Goal: Task Accomplishment & Management: Use online tool/utility

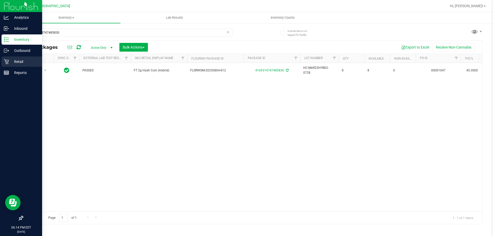
click at [7, 62] on icon at bounding box center [6, 61] width 5 height 5
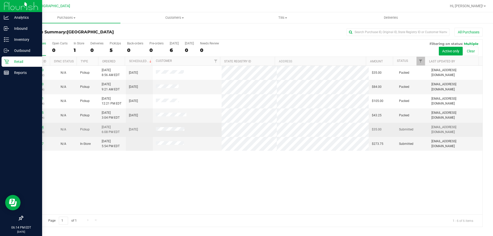
click at [34, 128] on link "11846444" at bounding box center [36, 127] width 14 height 4
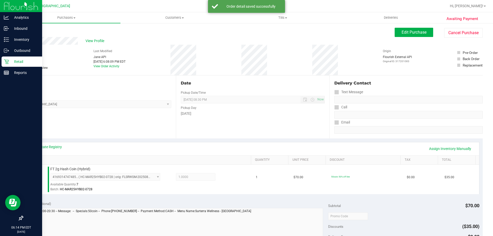
scroll to position [128, 0]
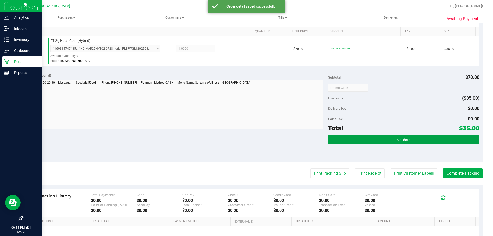
click at [361, 143] on button "Validate" at bounding box center [403, 139] width 151 height 9
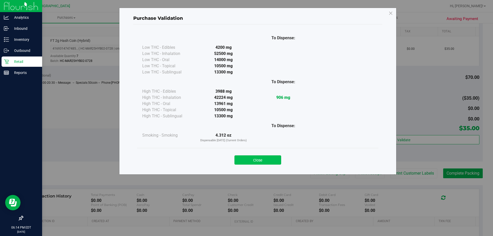
click at [259, 158] on button "Close" at bounding box center [257, 159] width 47 height 9
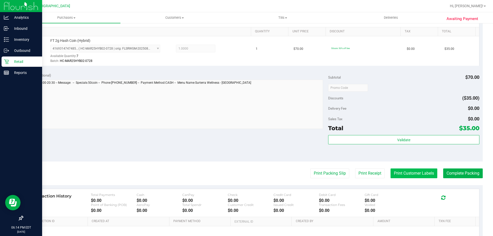
click at [400, 171] on button "Print Customer Labels" at bounding box center [414, 173] width 47 height 10
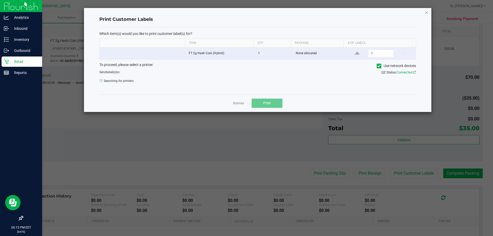
click at [425, 12] on icon "button" at bounding box center [427, 12] width 4 height 6
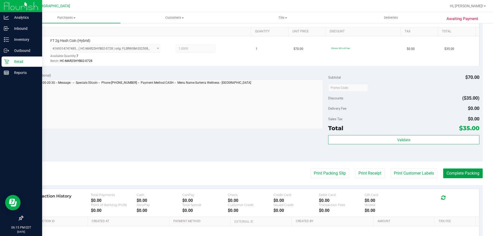
click at [467, 172] on button "Complete Packing" at bounding box center [463, 173] width 40 height 10
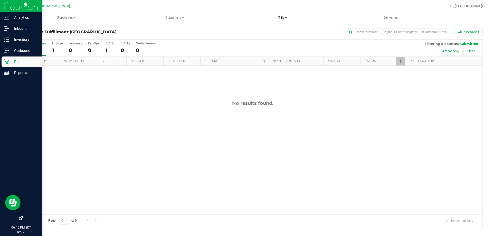
click at [283, 18] on span "Tills" at bounding box center [283, 17] width 108 height 5
click at [272, 30] on li "Manage tills" at bounding box center [283, 31] width 108 height 6
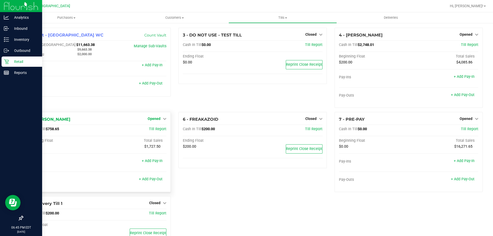
click at [160, 120] on link "Opened" at bounding box center [157, 119] width 19 height 4
click at [158, 128] on link "Close Till" at bounding box center [155, 129] width 14 height 4
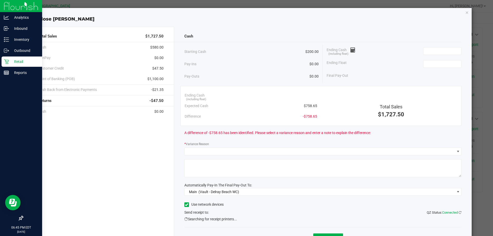
click at [439, 59] on div "Ending Float" at bounding box center [394, 64] width 135 height 13
click at [441, 62] on input at bounding box center [442, 63] width 38 height 7
type input "$200.00"
click at [429, 50] on input at bounding box center [442, 51] width 38 height 7
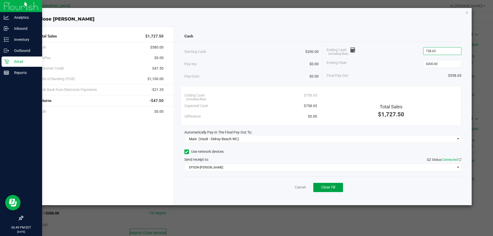
type input "$758.65"
click at [334, 188] on span "Close Till" at bounding box center [328, 187] width 14 height 4
click at [467, 13] on icon "button" at bounding box center [467, 12] width 4 height 6
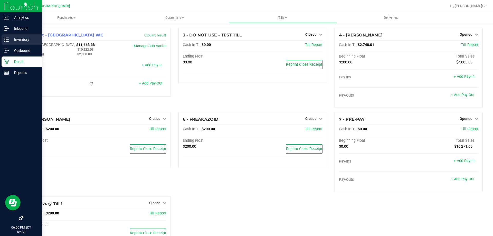
click at [9, 35] on div "Inventory" at bounding box center [22, 39] width 41 height 10
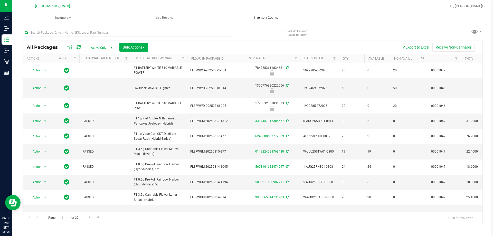
click at [259, 18] on span "Inventory Counts" at bounding box center [266, 17] width 38 height 5
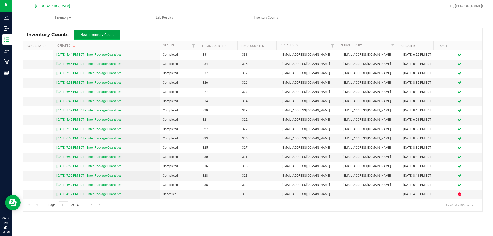
click at [87, 36] on span "New Inventory Count" at bounding box center [97, 35] width 34 height 4
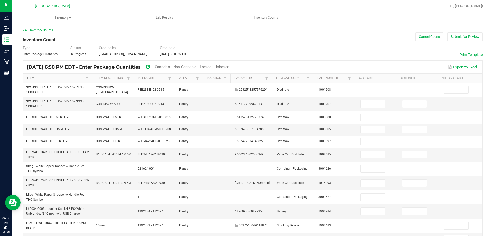
click at [28, 77] on link "Item" at bounding box center [55, 78] width 56 height 4
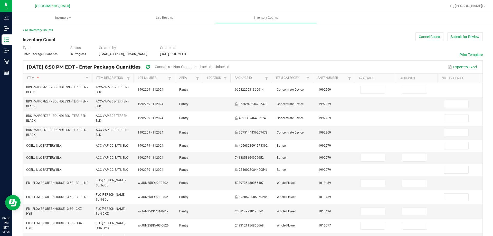
click at [170, 68] on span "Cannabis" at bounding box center [162, 67] width 15 height 4
click at [230, 66] on span "Unlocked" at bounding box center [222, 67] width 15 height 4
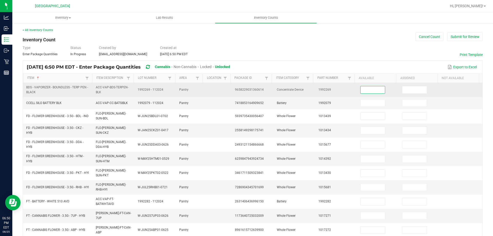
click at [368, 92] on input at bounding box center [373, 89] width 24 height 7
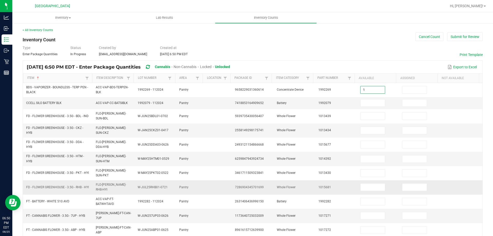
type input "1"
type input "0"
type input "2"
type input "0"
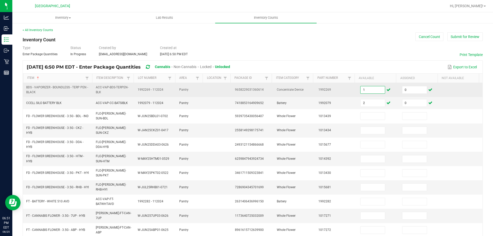
drag, startPoint x: 368, startPoint y: 92, endPoint x: 324, endPoint y: 83, distance: 45.9
click at [334, 82] on div "Item Sorted Ascending Item Description Lot Number Area Location Package Id Item…" at bounding box center [253, 219] width 460 height 291
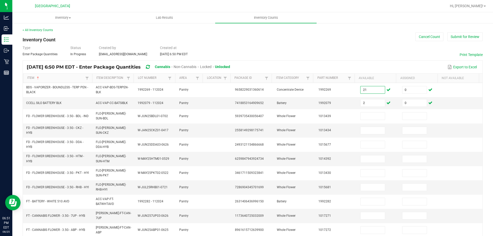
drag, startPoint x: 369, startPoint y: 92, endPoint x: 171, endPoint y: 73, distance: 199.4
click at [193, 67] on kendo-grid "[DATE] 6:50 PM EDT - Enter Package Quantities Cannabis Non-Cannabis Locked Unlo…" at bounding box center [253, 219] width 460 height 318
type input "2"
type input "3"
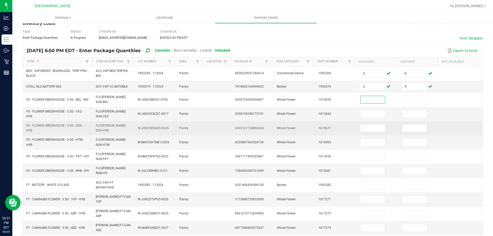
scroll to position [26, 0]
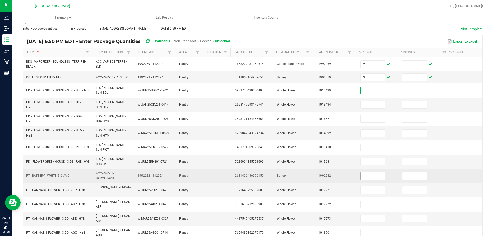
click at [362, 173] on input at bounding box center [373, 175] width 24 height 7
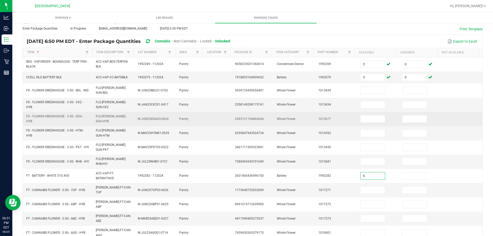
type input "6"
type input "0"
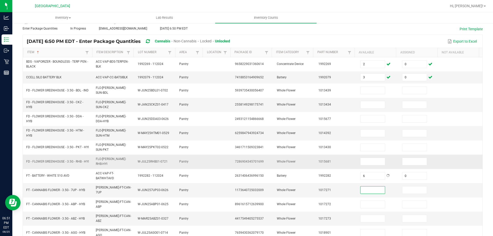
click at [423, 163] on td at bounding box center [420, 162] width 42 height 14
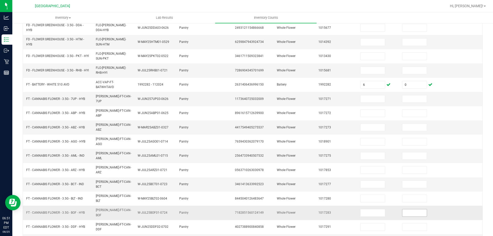
scroll to position [122, 0]
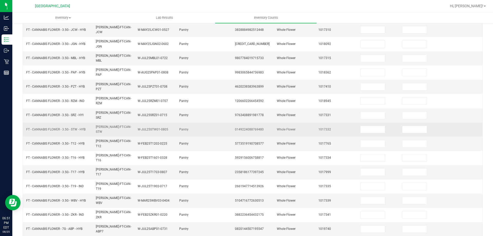
scroll to position [107, 0]
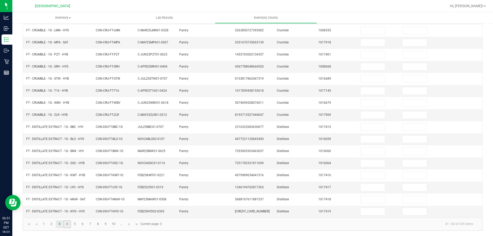
click at [69, 226] on link "4" at bounding box center [66, 224] width 7 height 8
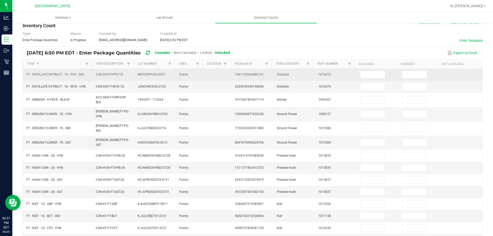
scroll to position [26, 0]
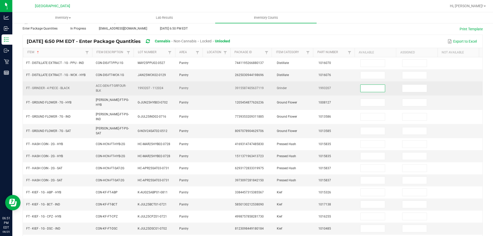
click at [366, 88] on input at bounding box center [373, 88] width 24 height 7
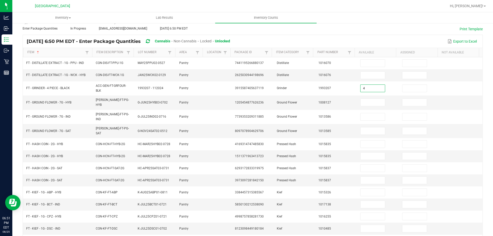
type input "4"
type input "0"
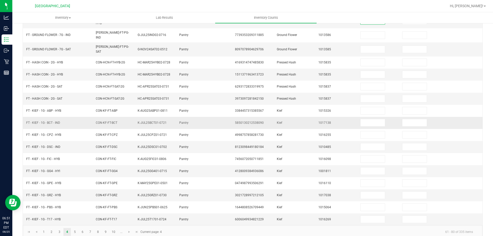
scroll to position [109, 0]
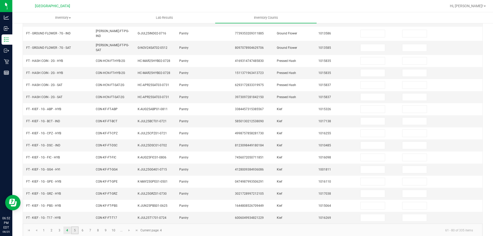
click at [77, 226] on link "5" at bounding box center [74, 230] width 7 height 8
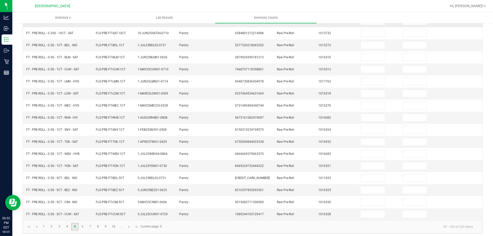
scroll to position [107, 0]
click at [85, 225] on link "6" at bounding box center [82, 226] width 7 height 8
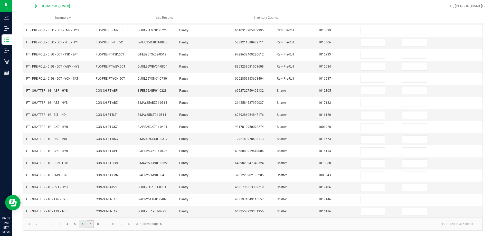
click at [91, 226] on link "7" at bounding box center [90, 224] width 7 height 8
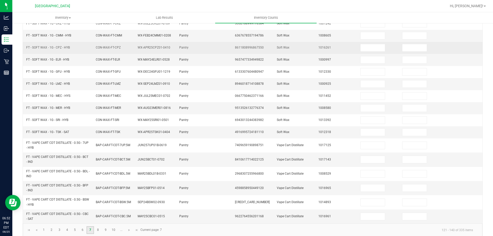
scroll to position [120, 0]
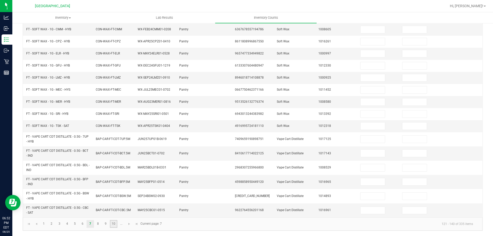
click at [112, 224] on link "10" at bounding box center [113, 224] width 7 height 8
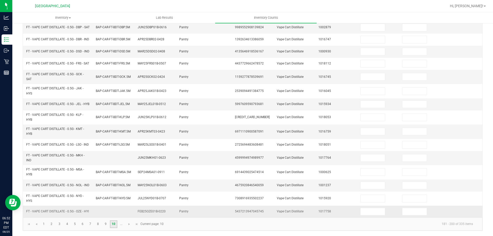
scroll to position [150, 0]
click at [128, 226] on link at bounding box center [129, 224] width 7 height 8
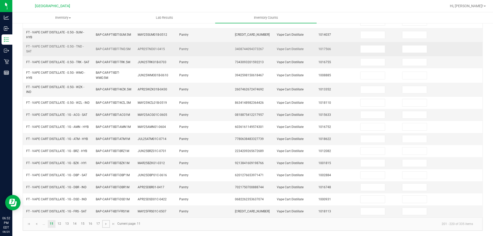
scroll to position [132, 0]
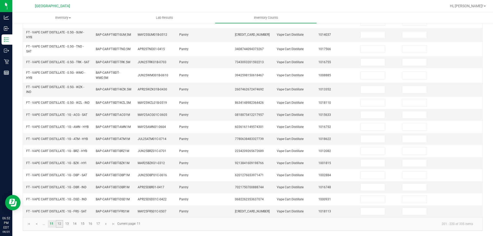
click at [61, 223] on link "12" at bounding box center [59, 224] width 7 height 8
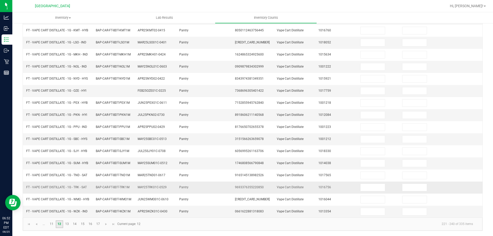
scroll to position [111, 0]
click at [68, 225] on link "13" at bounding box center [66, 224] width 7 height 8
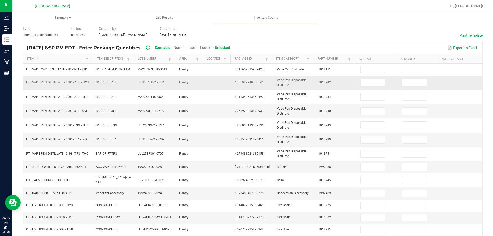
scroll to position [51, 0]
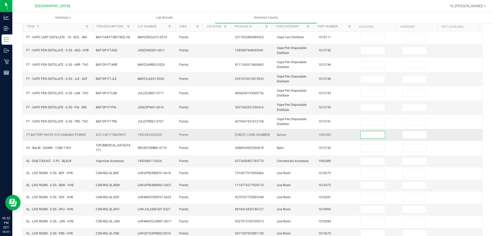
click at [365, 138] on input at bounding box center [373, 134] width 24 height 7
type input "35"
type input "0"
click at [361, 158] on input at bounding box center [373, 161] width 24 height 7
type input "5"
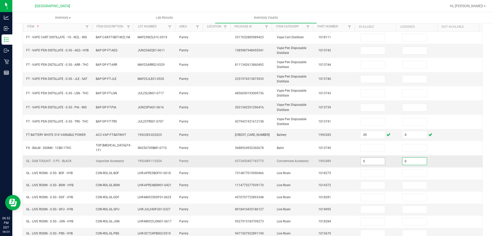
type input "0"
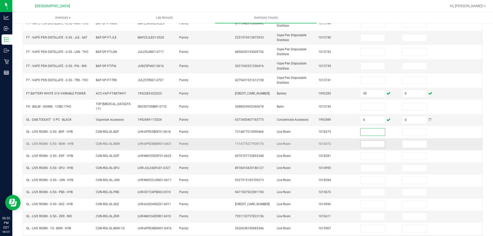
scroll to position [120, 0]
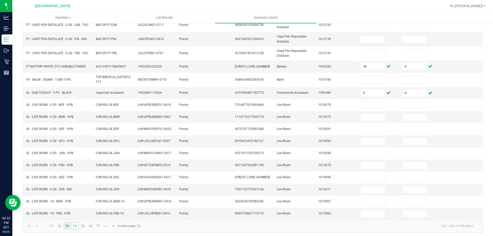
drag, startPoint x: 75, startPoint y: 222, endPoint x: 80, endPoint y: 217, distance: 6.6
click at [76, 222] on link "14" at bounding box center [74, 226] width 7 height 8
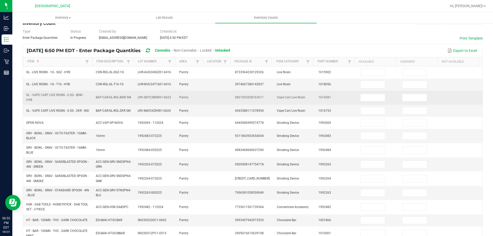
scroll to position [26, 0]
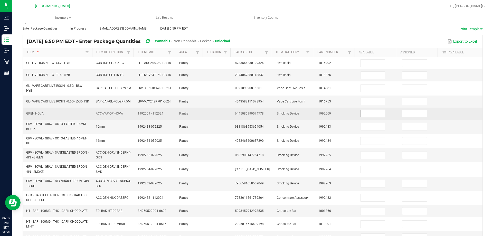
click at [371, 117] on input at bounding box center [373, 113] width 24 height 7
type input "1"
type input "0"
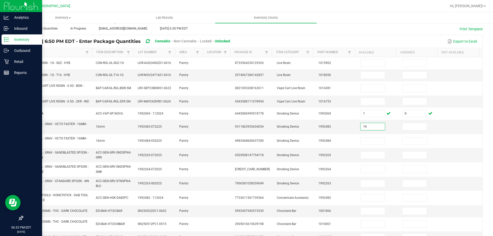
type input "14"
type input "0"
type input "2"
type input "0"
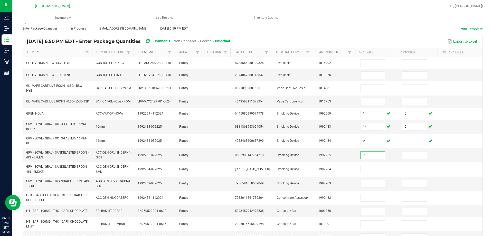
type input "7"
type input "0"
type input "7"
type input "0"
type input "5"
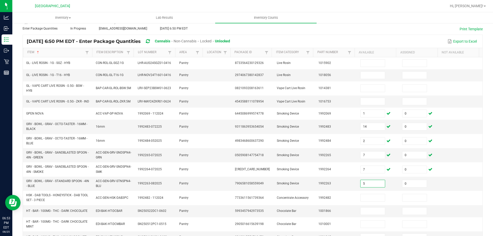
type input "0"
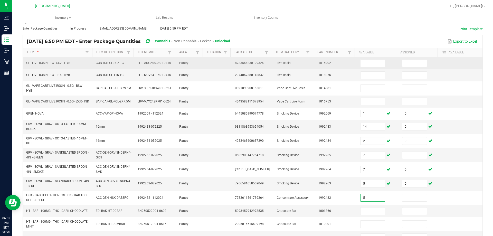
type input "5"
type input "0"
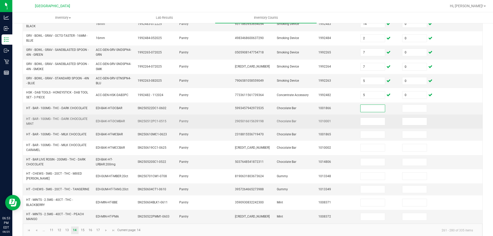
scroll to position [139, 0]
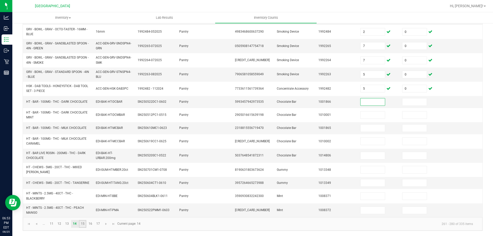
click at [81, 224] on link "15" at bounding box center [82, 224] width 7 height 8
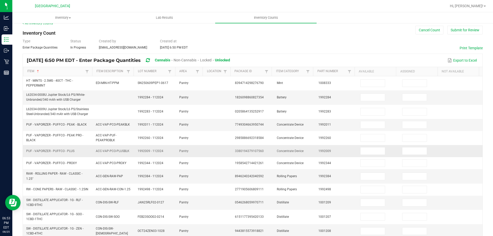
scroll to position [0, 0]
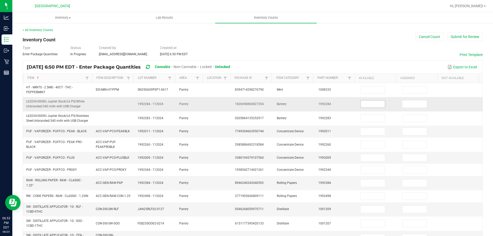
click at [364, 103] on input at bounding box center [373, 103] width 24 height 7
type input "3"
type input "0"
type input "1"
type input "0"
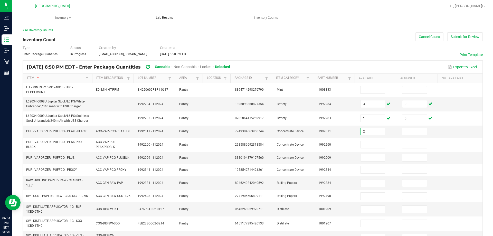
type input "2"
type input "0"
type input "2"
type input "0"
type input "5"
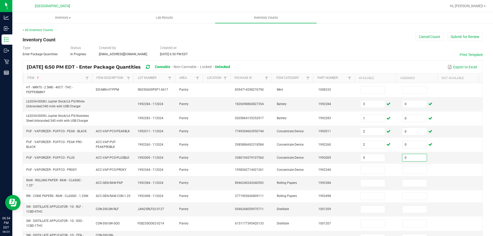
type input "0"
type input "1"
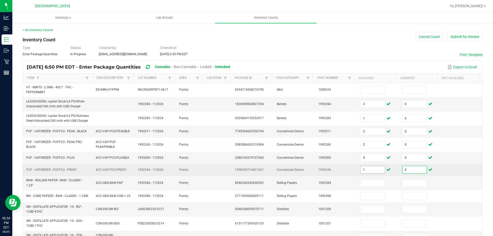
type input "0"
click at [368, 170] on input "1" at bounding box center [373, 169] width 24 height 7
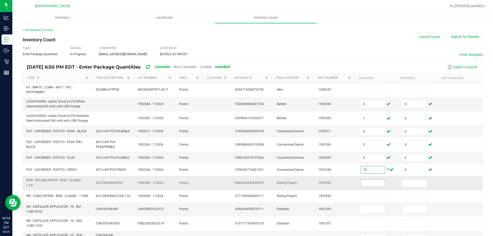
type input "10"
click at [361, 184] on input at bounding box center [373, 182] width 24 height 7
type input "5"
type input "0"
type input "32"
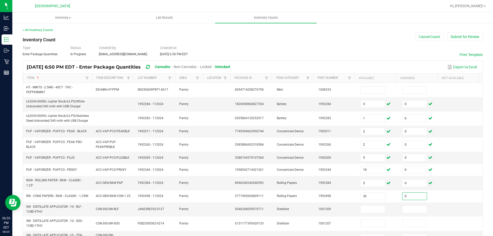
type input "0"
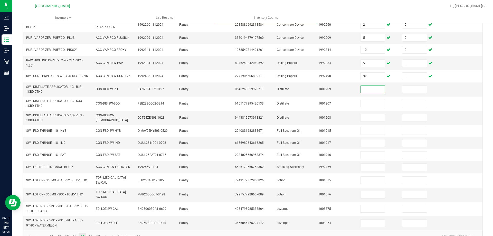
scroll to position [128, 0]
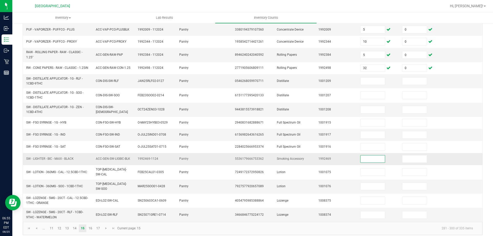
click at [372, 161] on input at bounding box center [373, 158] width 24 height 7
type input "44"
type input "0"
click at [93, 224] on link "16" at bounding box center [90, 228] width 7 height 8
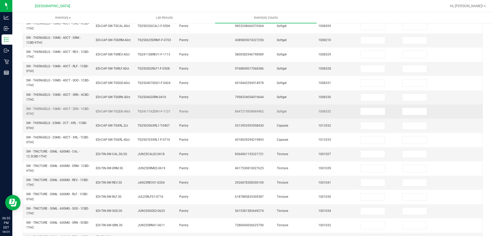
scroll to position [143, 0]
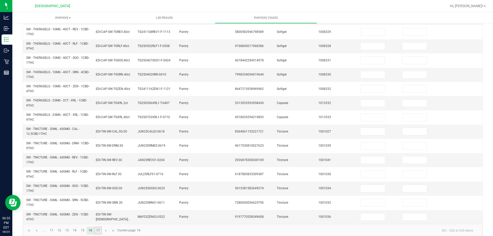
click at [99, 227] on link "17" at bounding box center [97, 231] width 7 height 8
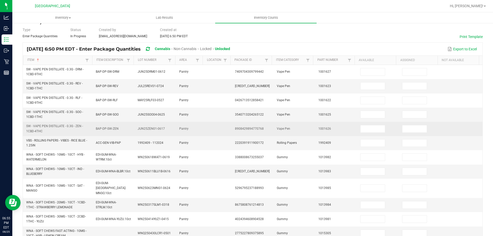
scroll to position [27, 0]
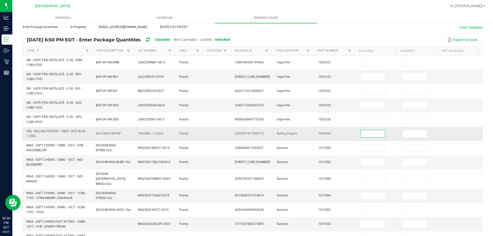
click at [361, 131] on input at bounding box center [373, 133] width 24 height 7
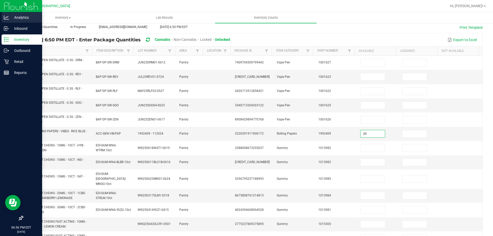
type input "29"
type input "0"
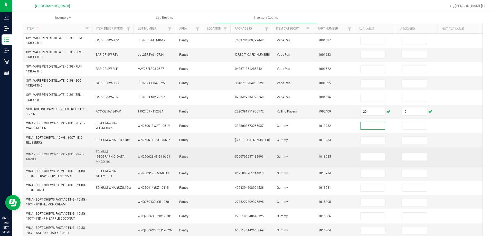
scroll to position [79, 0]
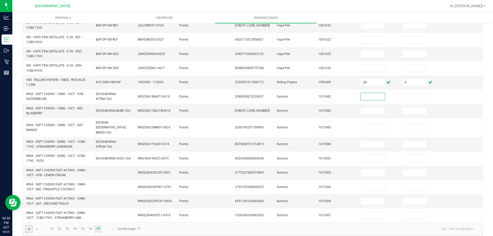
click at [31, 227] on span "Go to the first page" at bounding box center [29, 229] width 4 height 4
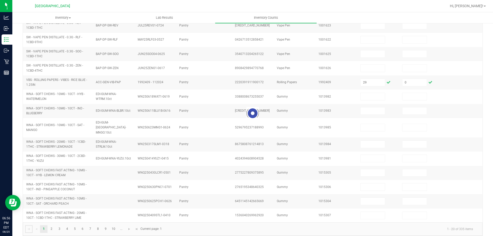
type input "2"
type input "0"
type input "3"
type input "0"
type input "6"
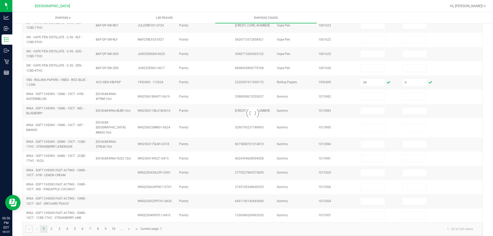
type input "0"
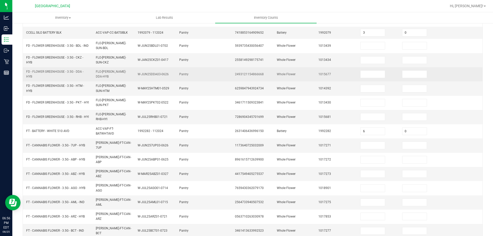
scroll to position [45, 0]
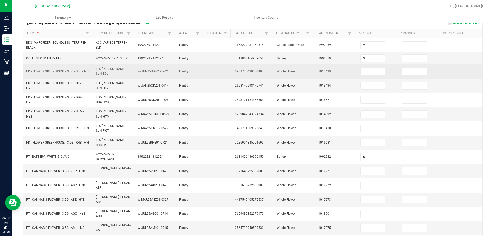
click at [404, 74] on input at bounding box center [414, 71] width 24 height 7
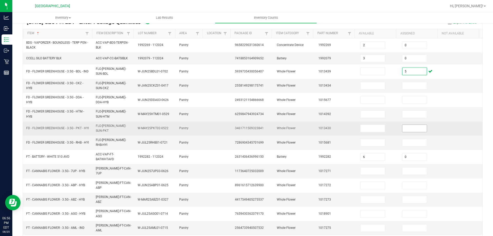
type input "5"
click at [402, 125] on input at bounding box center [414, 128] width 24 height 7
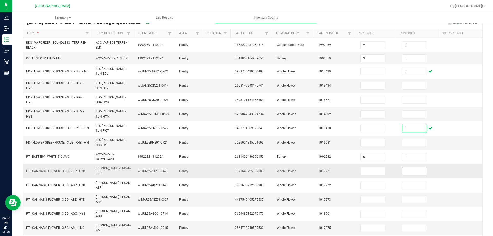
type input "5"
click at [410, 167] on input at bounding box center [414, 170] width 24 height 7
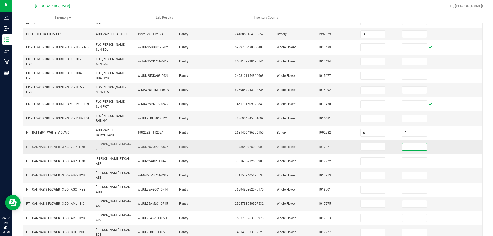
scroll to position [122, 0]
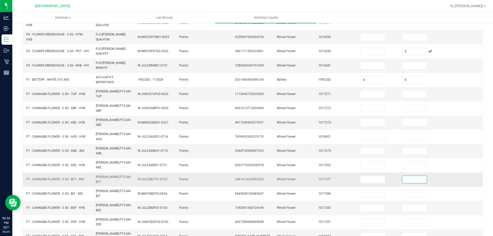
click at [408, 176] on input at bounding box center [414, 179] width 24 height 7
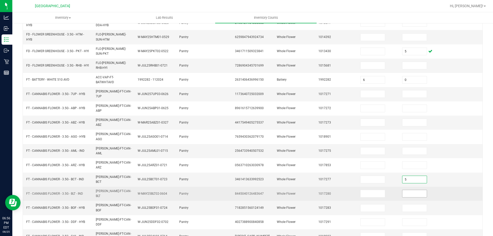
type input "5"
click at [413, 190] on input at bounding box center [414, 193] width 24 height 7
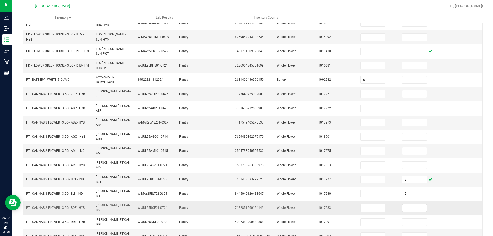
type input "5"
click at [403, 204] on input at bounding box center [414, 207] width 24 height 7
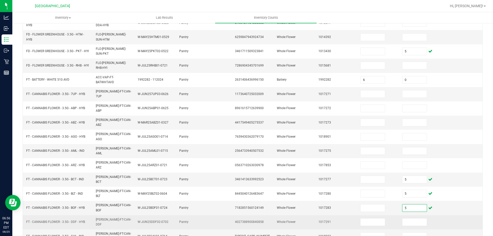
type input "5"
click at [407, 215] on td at bounding box center [420, 222] width 42 height 14
click at [409, 219] on input at bounding box center [414, 222] width 24 height 7
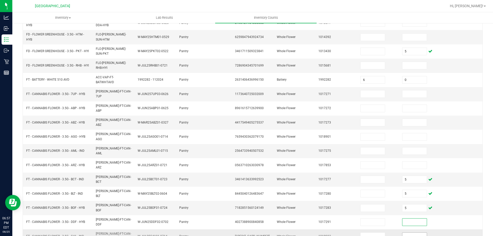
click at [406, 233] on input at bounding box center [414, 236] width 24 height 7
type input "10"
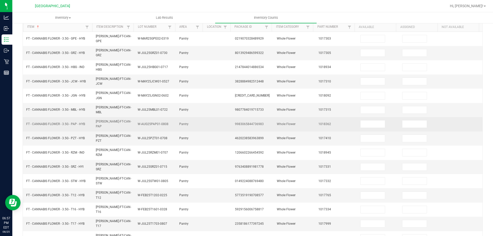
scroll to position [0, 0]
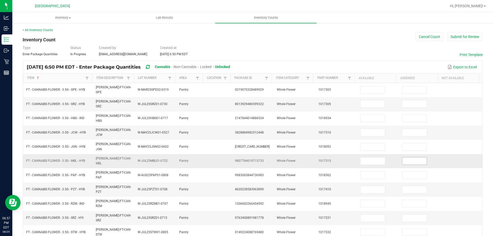
click at [404, 157] on input at bounding box center [414, 160] width 24 height 7
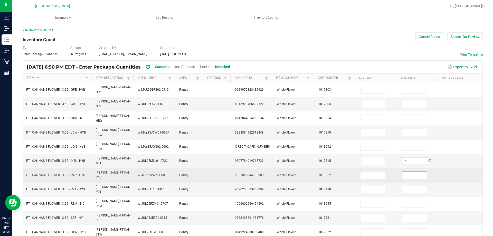
type input "5"
click at [406, 172] on input at bounding box center [414, 175] width 24 height 7
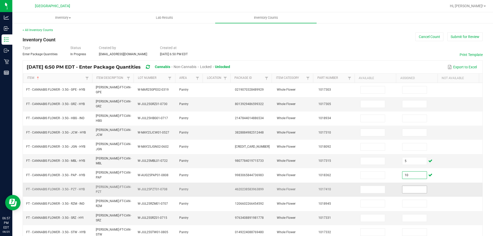
type input "10"
click at [406, 186] on input at bounding box center [414, 189] width 24 height 7
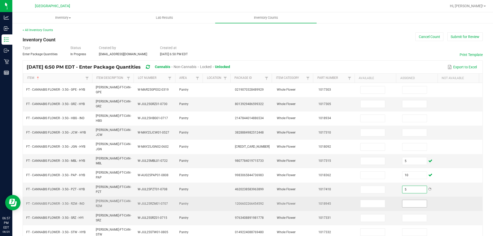
type input "5"
click at [408, 200] on input at bounding box center [414, 203] width 24 height 7
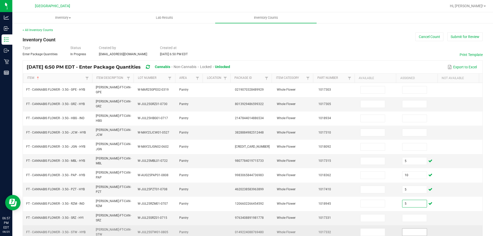
type input "5"
click at [412, 229] on input at bounding box center [414, 232] width 24 height 7
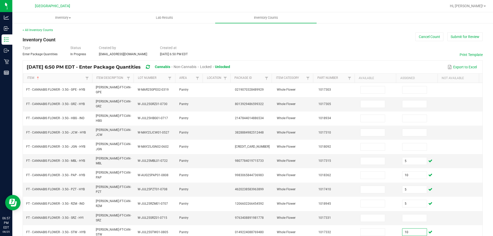
type input "10"
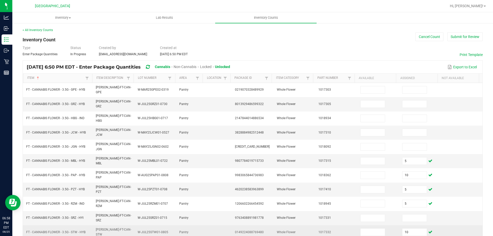
type input "5"
click at [469, 225] on td at bounding box center [462, 232] width 42 height 14
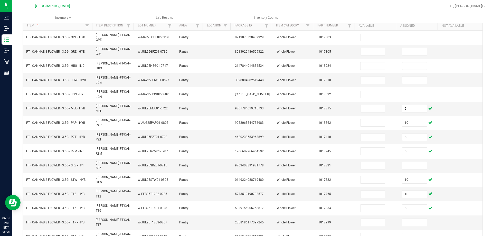
scroll to position [107, 0]
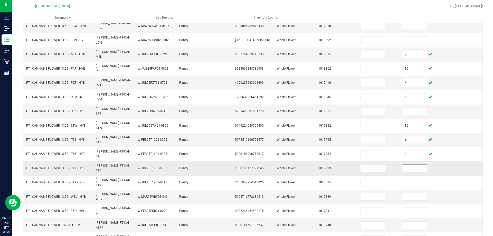
click at [412, 165] on input at bounding box center [414, 168] width 24 height 7
type input "5"
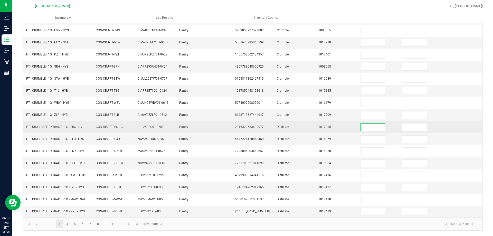
click at [362, 129] on input at bounding box center [373, 127] width 24 height 7
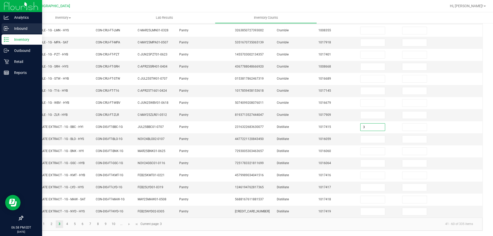
type input "3"
type input "0"
type input "12"
type input "0"
type input "8"
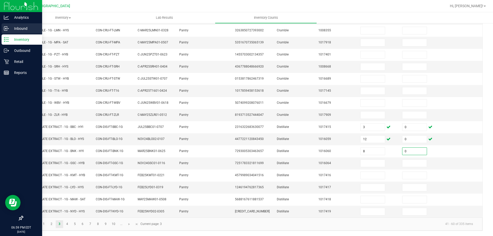
type input "0"
type input "10"
type input "0"
type input "6"
type input "0"
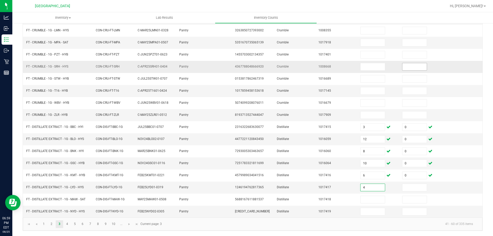
type input "4"
type input "0"
type input "10"
type input "0"
type input "9"
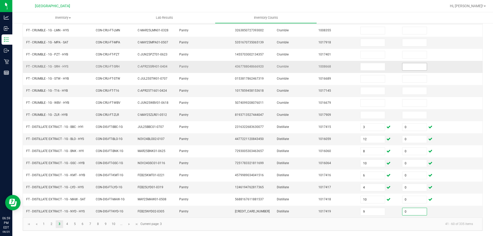
type input "0"
click at [68, 224] on link "4" at bounding box center [66, 224] width 7 height 8
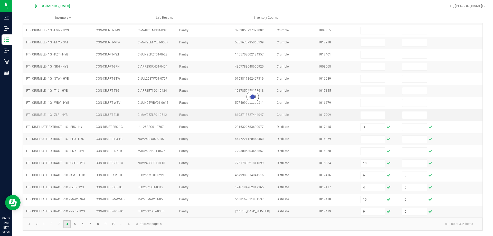
type input "4"
type input "0"
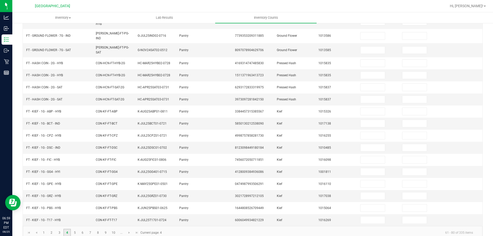
scroll to position [0, 0]
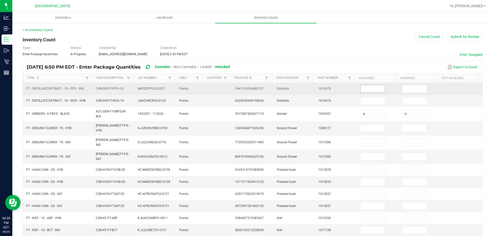
click at [372, 89] on input at bounding box center [373, 88] width 24 height 7
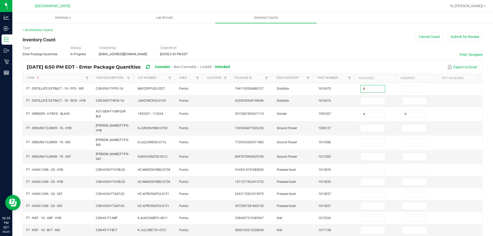
type input "8"
type input "0"
type input "11"
type input "0"
click at [374, 125] on input at bounding box center [373, 128] width 24 height 7
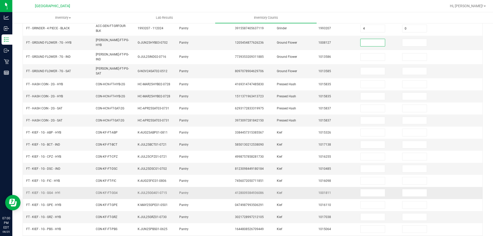
scroll to position [103, 0]
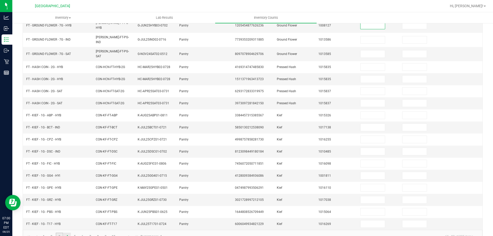
click at [60, 233] on link "3" at bounding box center [59, 237] width 7 height 8
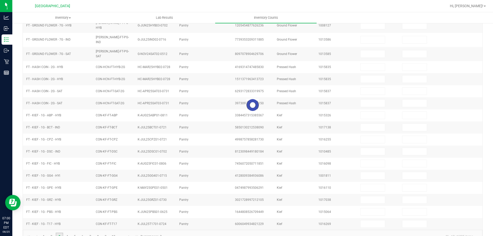
type input "8"
type input "0"
type input "12"
type input "0"
type input "3"
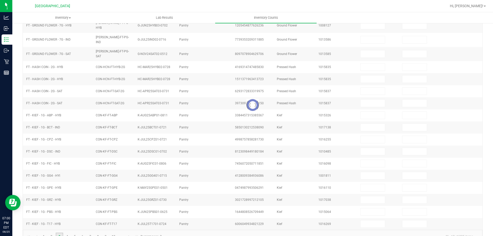
type input "0"
type input "10"
type input "0"
type input "6"
type input "0"
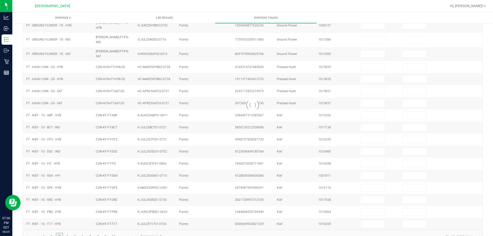
type input "4"
type input "0"
type input "10"
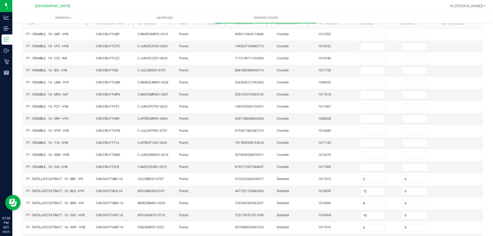
scroll to position [107, 0]
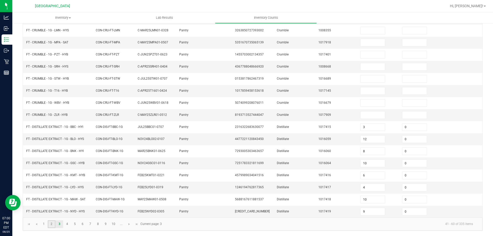
click at [53, 222] on link "2" at bounding box center [51, 224] width 7 height 8
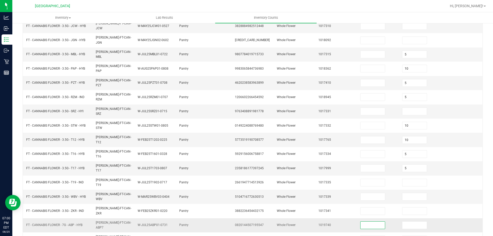
click at [363, 222] on input at bounding box center [373, 225] width 24 height 7
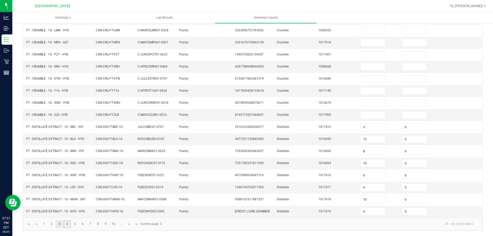
click at [67, 225] on link "4" at bounding box center [66, 224] width 7 height 8
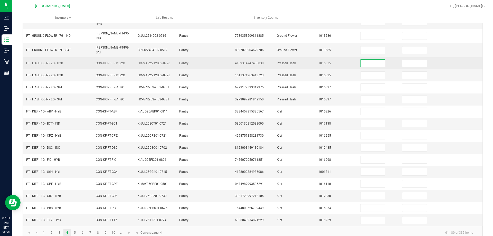
click at [374, 60] on input at bounding box center [373, 63] width 24 height 7
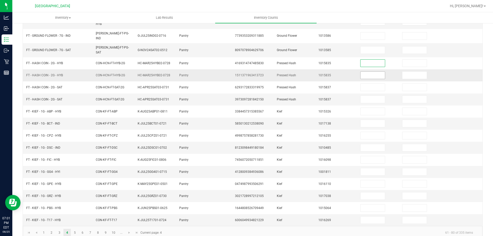
drag, startPoint x: 375, startPoint y: 69, endPoint x: 371, endPoint y: 68, distance: 4.5
click at [375, 72] on input at bounding box center [373, 75] width 24 height 7
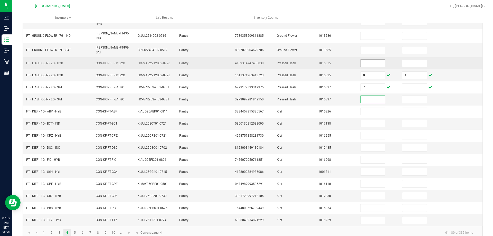
click at [363, 60] on input at bounding box center [373, 63] width 24 height 7
click at [367, 60] on input "0" at bounding box center [373, 63] width 24 height 7
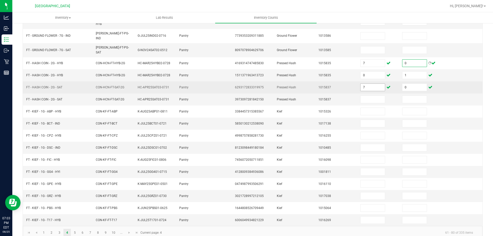
click at [374, 84] on input "7" at bounding box center [373, 87] width 24 height 7
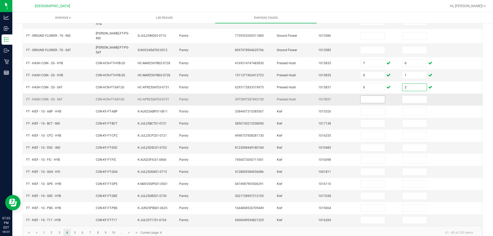
click at [369, 96] on input at bounding box center [373, 99] width 24 height 7
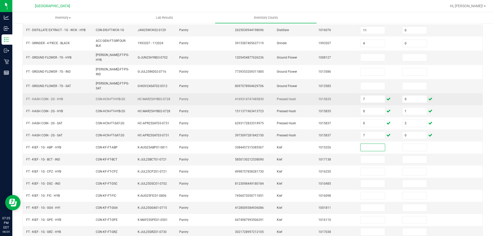
scroll to position [109, 0]
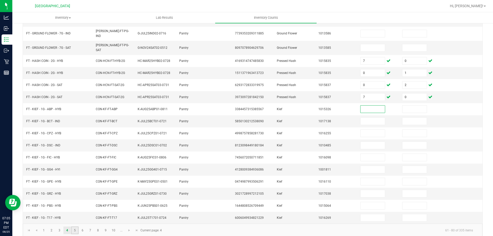
click at [74, 226] on link "5" at bounding box center [74, 230] width 7 height 8
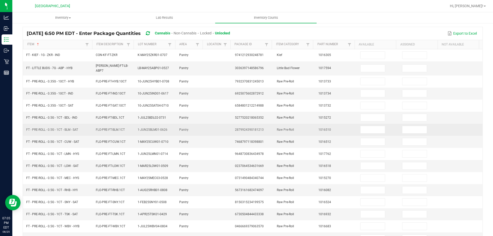
scroll to position [0, 0]
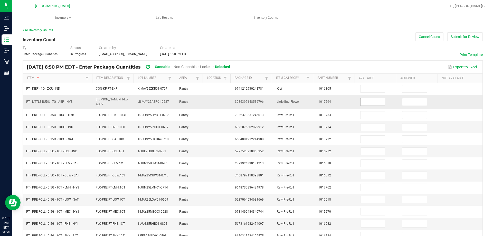
click at [361, 101] on input at bounding box center [373, 101] width 24 height 7
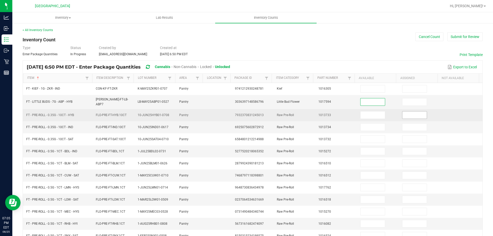
click at [415, 116] on input at bounding box center [414, 114] width 24 height 7
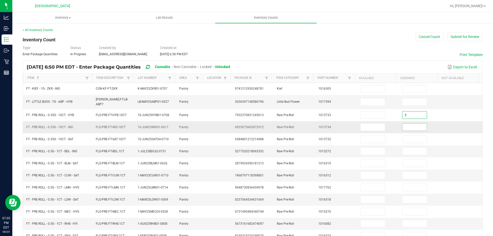
click at [407, 125] on input at bounding box center [414, 127] width 24 height 7
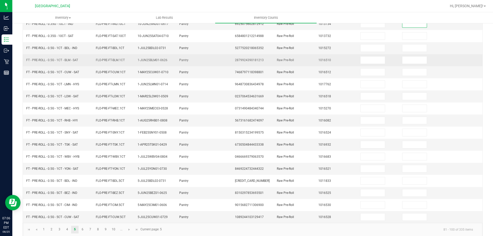
scroll to position [107, 0]
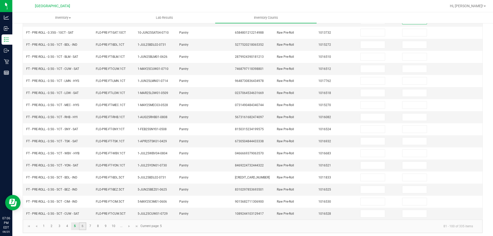
click at [84, 225] on link "6" at bounding box center [82, 226] width 7 height 8
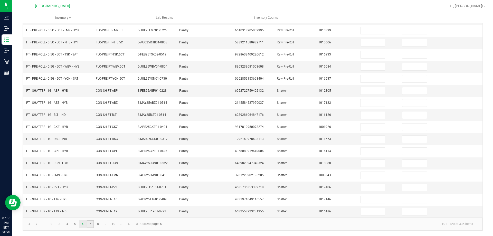
click at [89, 226] on link "7" at bounding box center [90, 224] width 7 height 8
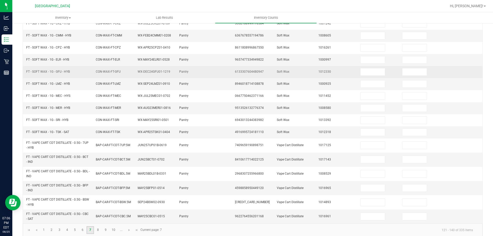
scroll to position [120, 0]
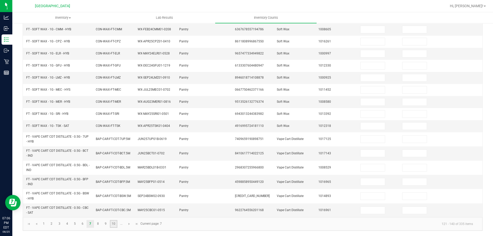
click at [110, 227] on link "10" at bounding box center [113, 224] width 7 height 8
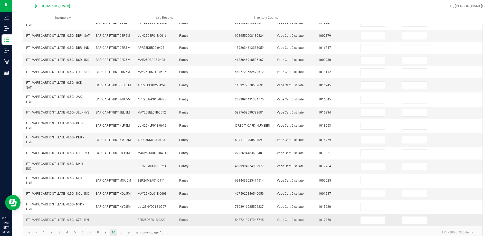
scroll to position [150, 0]
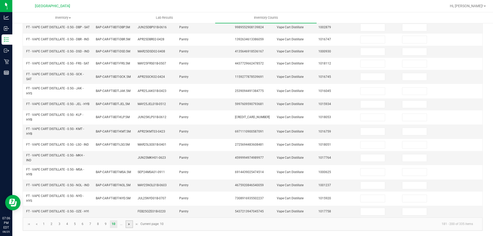
click at [130, 224] on span "Go to the next page" at bounding box center [129, 224] width 4 height 4
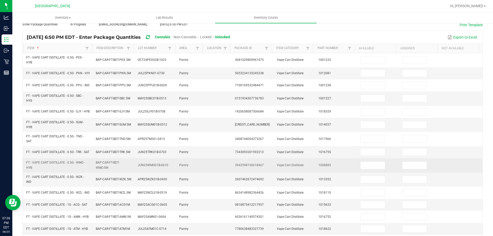
scroll to position [132, 0]
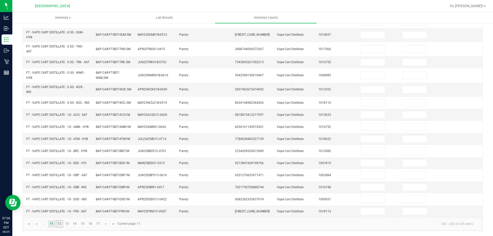
click at [60, 223] on link "12" at bounding box center [59, 224] width 7 height 8
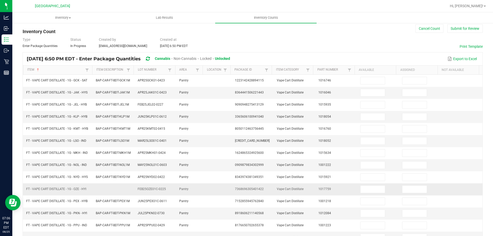
scroll to position [111, 0]
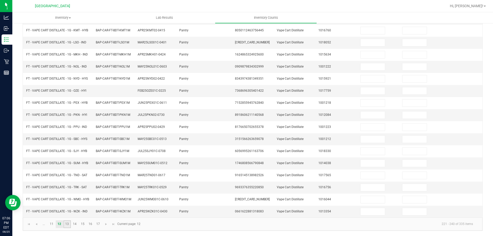
click at [69, 225] on link "13" at bounding box center [66, 224] width 7 height 8
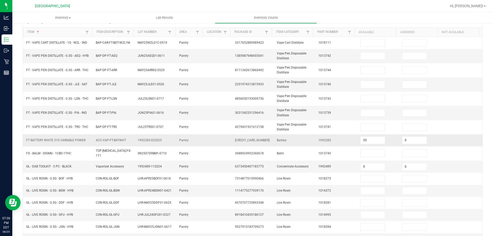
scroll to position [60, 0]
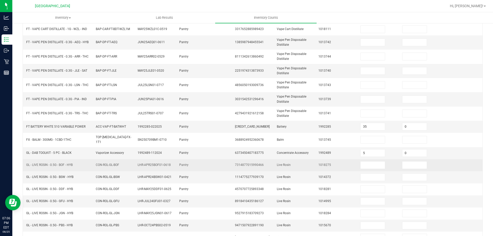
click at [361, 167] on td at bounding box center [378, 165] width 42 height 12
click at [363, 167] on td at bounding box center [378, 165] width 42 height 12
click at [363, 165] on input at bounding box center [373, 165] width 24 height 7
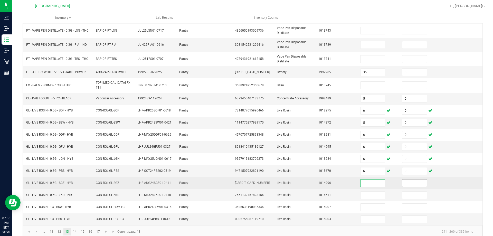
scroll to position [120, 0]
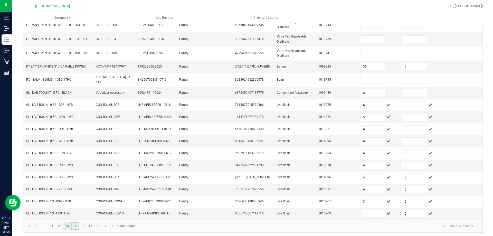
click at [74, 223] on link "14" at bounding box center [74, 226] width 7 height 8
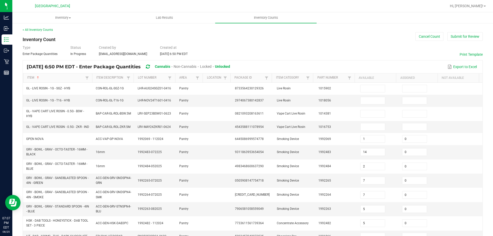
scroll to position [0, 0]
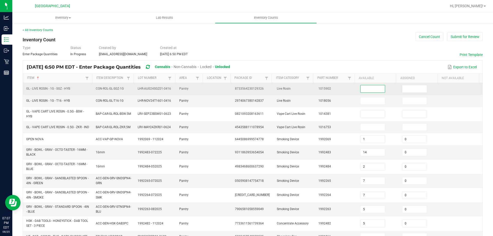
click at [374, 88] on input at bounding box center [373, 88] width 24 height 7
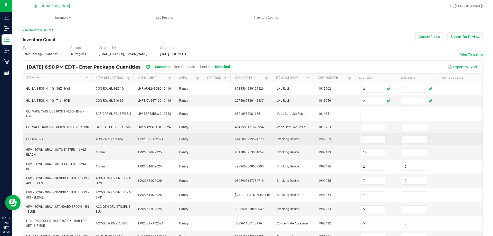
click at [449, 145] on td at bounding box center [462, 139] width 42 height 12
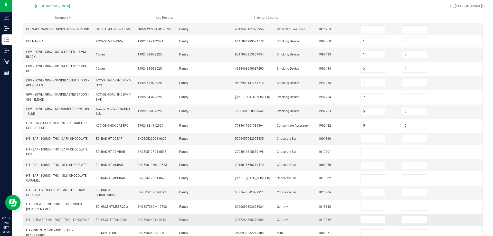
scroll to position [139, 0]
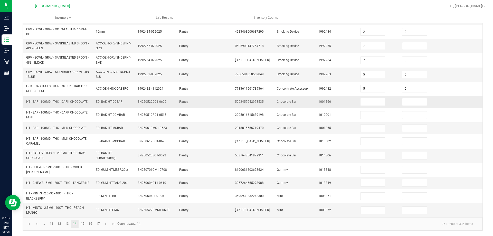
click at [402, 98] on input at bounding box center [414, 101] width 24 height 7
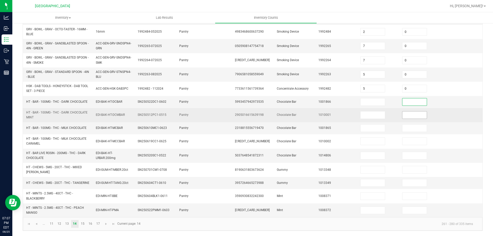
click at [402, 111] on span at bounding box center [414, 115] width 25 height 8
click at [404, 116] on input at bounding box center [414, 114] width 24 height 7
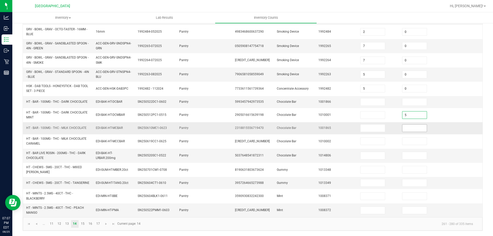
click at [404, 125] on input at bounding box center [414, 128] width 24 height 7
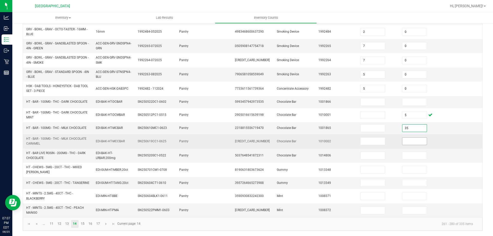
click at [408, 138] on input at bounding box center [414, 141] width 24 height 7
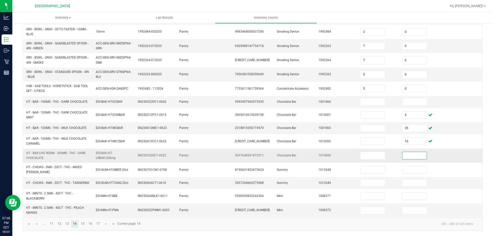
click at [405, 152] on input at bounding box center [414, 155] width 24 height 7
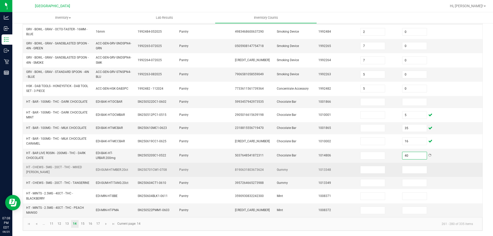
click at [409, 163] on td at bounding box center [420, 170] width 42 height 14
click at [408, 166] on input at bounding box center [414, 169] width 24 height 7
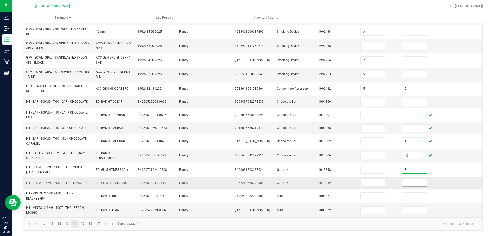
click at [411, 184] on input at bounding box center [414, 182] width 24 height 7
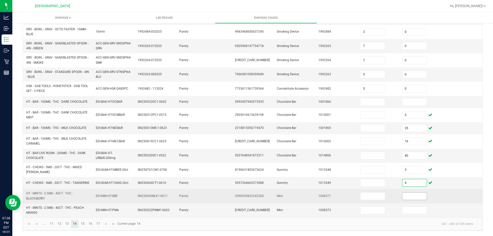
click at [411, 195] on input at bounding box center [414, 196] width 24 height 7
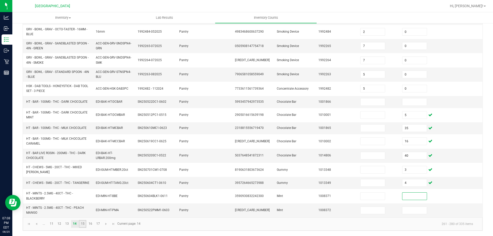
click at [82, 225] on link "15" at bounding box center [82, 224] width 7 height 8
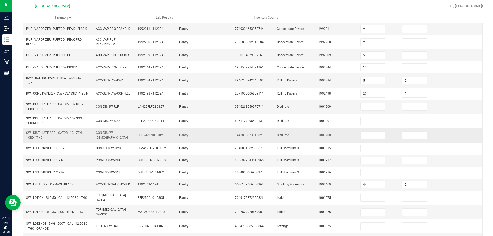
scroll to position [128, 0]
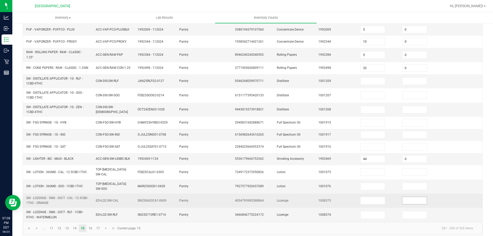
drag, startPoint x: 417, startPoint y: 199, endPoint x: 409, endPoint y: 199, distance: 7.7
click at [416, 197] on input at bounding box center [414, 200] width 24 height 7
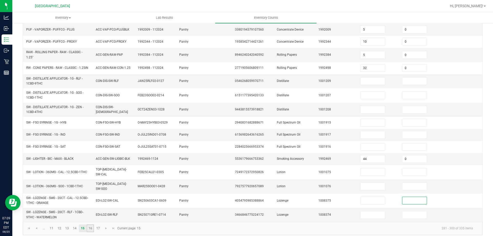
click at [91, 224] on link "16" at bounding box center [90, 228] width 7 height 8
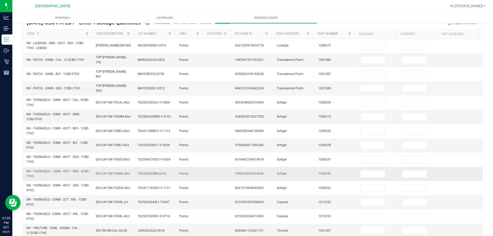
scroll to position [25, 0]
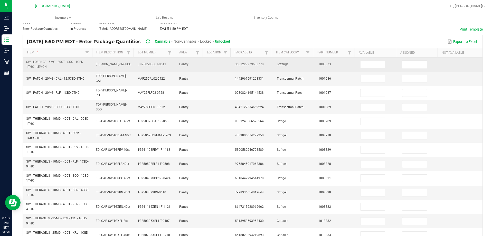
click at [415, 67] on input at bounding box center [414, 64] width 24 height 7
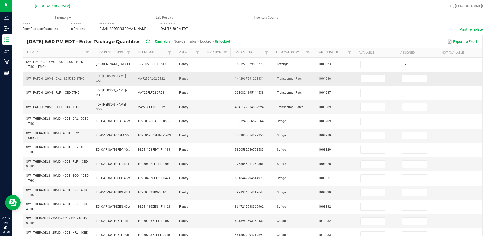
click at [407, 81] on input at bounding box center [414, 78] width 24 height 7
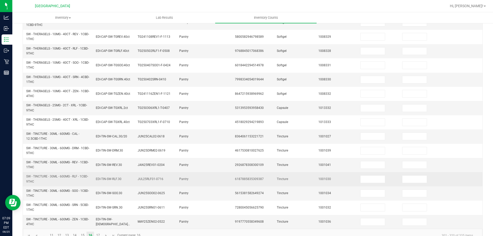
scroll to position [143, 0]
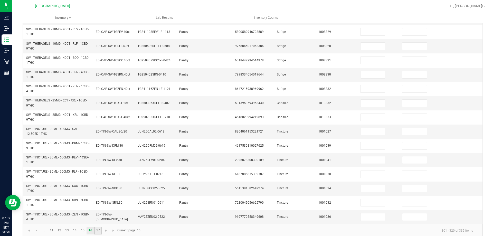
click at [100, 227] on link "17" at bounding box center [97, 231] width 7 height 8
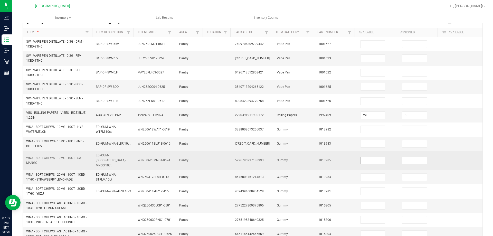
scroll to position [53, 0]
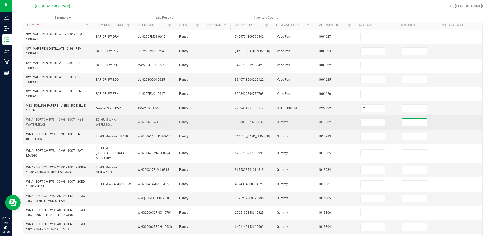
click at [408, 119] on input at bounding box center [414, 122] width 24 height 7
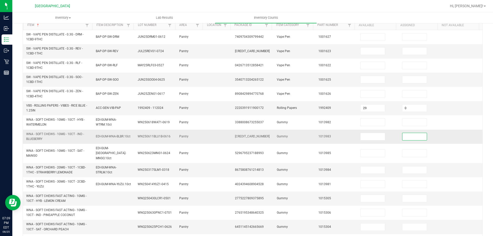
click at [403, 139] on input at bounding box center [414, 136] width 24 height 7
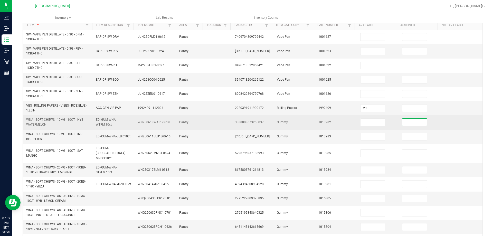
click at [416, 125] on input at bounding box center [414, 122] width 24 height 7
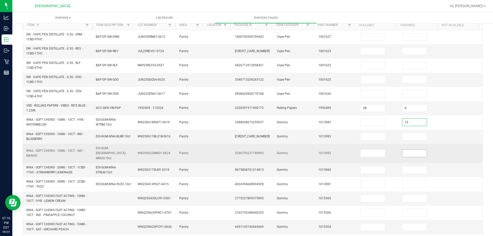
click at [412, 150] on input at bounding box center [414, 153] width 24 height 7
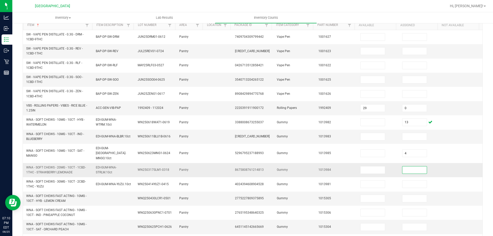
click at [412, 166] on input at bounding box center [414, 169] width 24 height 7
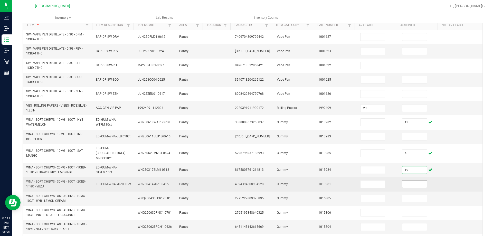
click at [415, 182] on input at bounding box center [414, 184] width 24 height 7
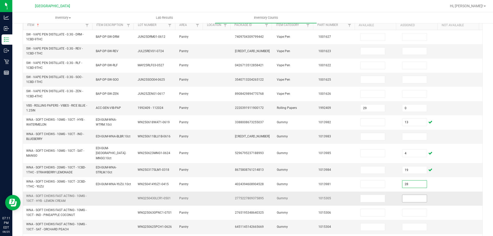
click at [413, 197] on input at bounding box center [414, 198] width 24 height 7
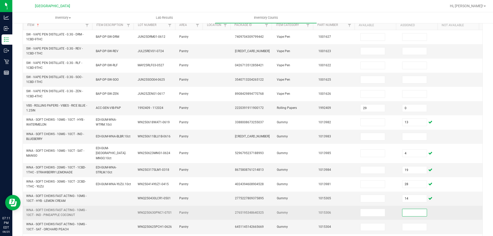
click at [412, 209] on input at bounding box center [414, 212] width 24 height 7
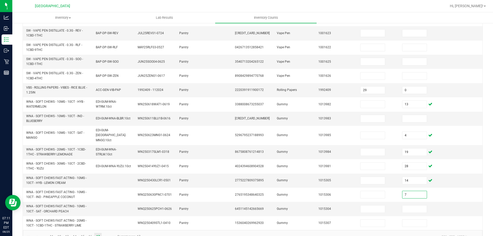
scroll to position [79, 0]
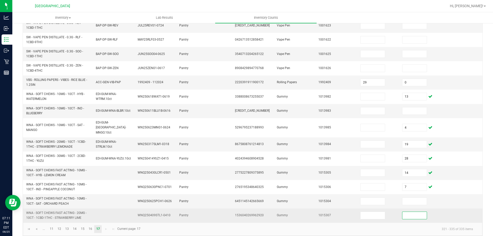
click at [420, 212] on input at bounding box center [414, 215] width 24 height 7
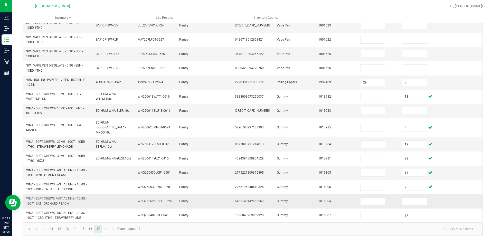
click at [451, 195] on td at bounding box center [462, 201] width 42 height 14
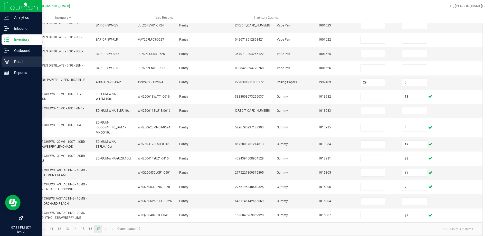
click at [8, 62] on icon at bounding box center [6, 61] width 5 height 5
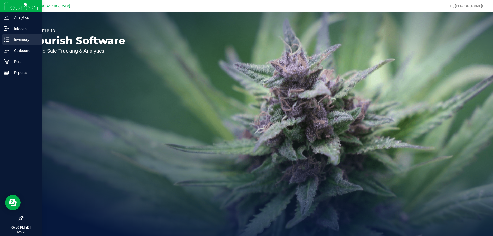
click at [22, 40] on p "Inventory" at bounding box center [24, 39] width 31 height 6
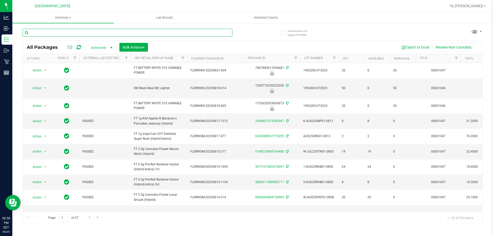
click at [56, 35] on input "text" at bounding box center [128, 33] width 210 height 8
type input "terp"
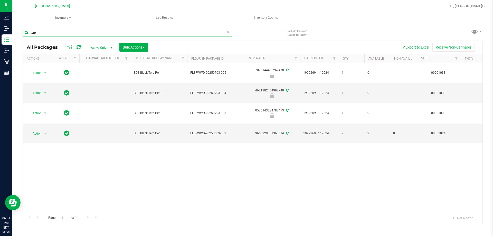
drag, startPoint x: 85, startPoint y: 31, endPoint x: 0, endPoint y: -4, distance: 91.9
click at [0, 0] on html "Analytics Inbound Inventory Outbound Retail Reports 06:51 PM EDT 08/25/2025 08/…" at bounding box center [246, 118] width 493 height 236
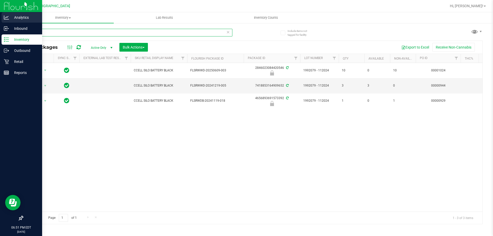
drag, startPoint x: 56, startPoint y: 30, endPoint x: 0, endPoint y: 23, distance: 56.2
click at [5, 27] on div "Analytics Inbound Inventory Outbound Retail Reports 06:51 PM EDT 08/25/2025 08/…" at bounding box center [246, 118] width 493 height 236
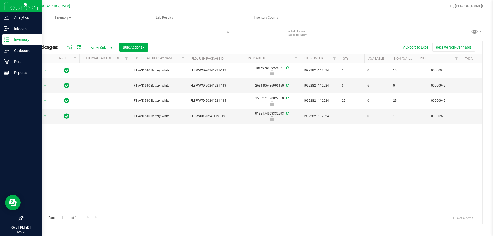
drag, startPoint x: 59, startPoint y: 36, endPoint x: 0, endPoint y: 4, distance: 67.1
click at [0, 14] on div "Analytics Inbound Inventory Outbound Retail Reports 06:51 PM EDT 08/25/2025 08/…" at bounding box center [246, 118] width 493 height 236
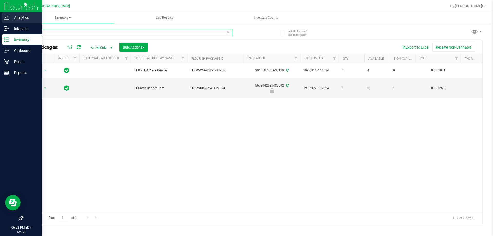
drag, startPoint x: 53, startPoint y: 30, endPoint x: 0, endPoint y: 16, distance: 55.1
click at [0, 17] on div "Analytics Inbound Inventory Outbound Retail Reports 06:52 PM EDT 08/25/2025 08/…" at bounding box center [246, 118] width 493 height 236
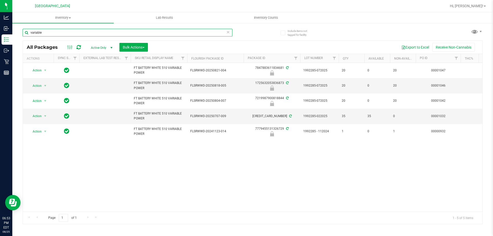
drag, startPoint x: 58, startPoint y: 34, endPoint x: 0, endPoint y: -31, distance: 87.1
click at [0, 0] on html "Analytics Inbound Inventory Outbound Retail Reports 06:53 PM EDT 08/25/2025 08/…" at bounding box center [246, 118] width 493 height 236
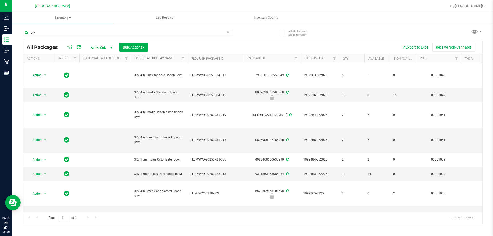
click at [160, 59] on link "Sku Retail Display Name" at bounding box center [154, 58] width 39 height 4
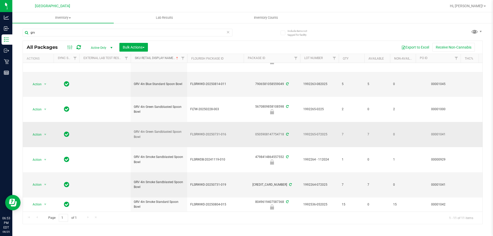
scroll to position [62, 0]
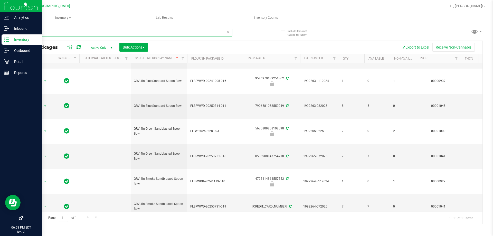
drag, startPoint x: 54, startPoint y: 31, endPoint x: 0, endPoint y: 7, distance: 59.0
click at [0, 8] on div "Analytics Inbound Inventory Outbound Retail Reports 06:53 PM EDT 08/25/2025 08/…" at bounding box center [246, 118] width 493 height 236
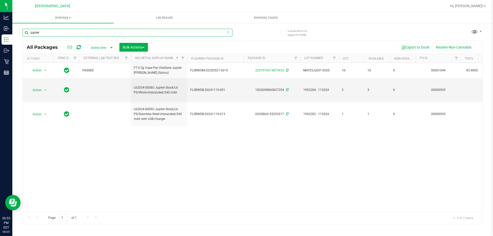
drag, startPoint x: 54, startPoint y: 34, endPoint x: 0, endPoint y: -5, distance: 66.7
click at [0, 0] on html "Analytics Inbound Inventory Outbound Retail Reports 06:53 PM EDT 08/25/2025 08/…" at bounding box center [246, 118] width 493 height 236
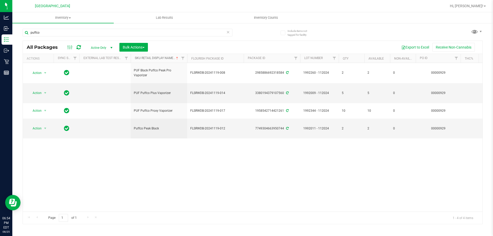
click at [157, 58] on link "Sku Retail Display Name" at bounding box center [157, 58] width 44 height 4
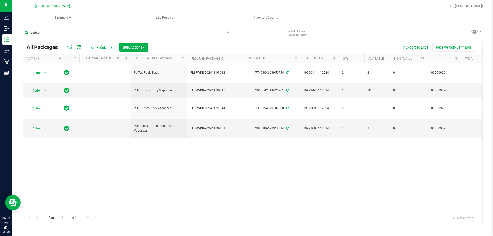
drag, startPoint x: 54, startPoint y: 30, endPoint x: 0, endPoint y: -21, distance: 74.1
click at [0, 0] on html "Analytics Inbound Inventory Outbound Retail Reports 06:54 PM EDT 08/25/2025 08/…" at bounding box center [246, 118] width 493 height 236
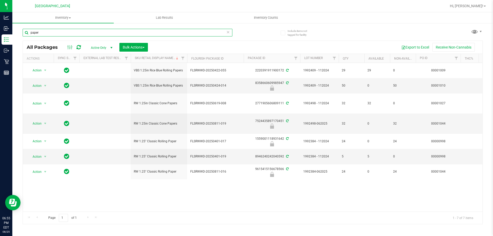
drag, startPoint x: 69, startPoint y: 35, endPoint x: 0, endPoint y: -19, distance: 87.1
click at [0, 0] on html "Analytics Inbound Inventory Outbound Retail Reports 06:55 PM EDT 08/25/2025 08/…" at bounding box center [246, 118] width 493 height 236
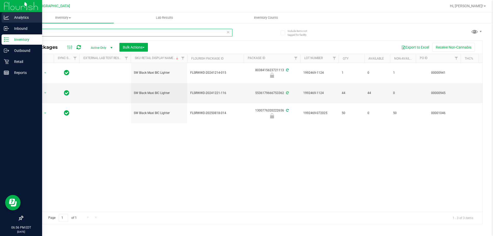
drag, startPoint x: 44, startPoint y: 35, endPoint x: 0, endPoint y: 20, distance: 46.4
click at [0, 19] on div "Analytics Inbound Inventory Outbound Retail Reports 06:56 PM EDT 08/25/2025 08/…" at bounding box center [246, 118] width 493 height 236
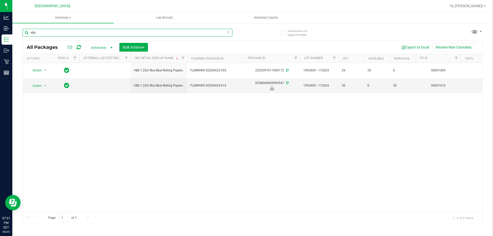
drag, startPoint x: 50, startPoint y: 34, endPoint x: 0, endPoint y: -25, distance: 77.6
click at [0, 0] on html "Analytics Inbound Inventory Outbound Retail Reports 07:01 PM EDT 08/25/2025 08/…" at bounding box center [246, 118] width 493 height 236
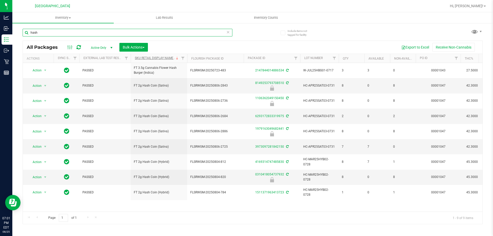
type input "hash"
click at [155, 58] on link "Sku Retail Display Name" at bounding box center [157, 58] width 44 height 4
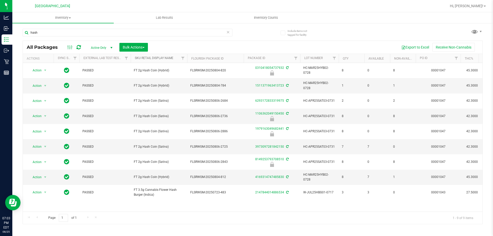
click at [143, 58] on link "Sku Retail Display Name" at bounding box center [154, 58] width 39 height 4
